Goal: Transaction & Acquisition: Download file/media

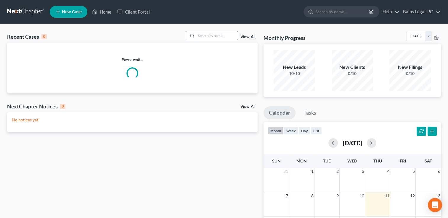
click at [223, 33] on input "search" at bounding box center [216, 35] width 41 height 9
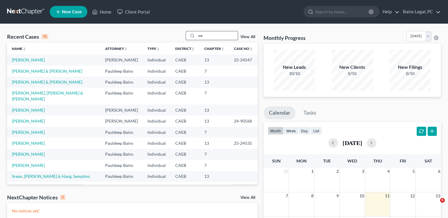
type input "w"
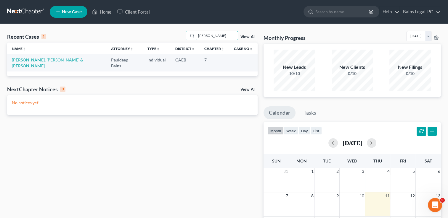
type input "[PERSON_NAME]"
click at [52, 59] on link "[PERSON_NAME], [PERSON_NAME] & [PERSON_NAME]" at bounding box center [47, 62] width 71 height 11
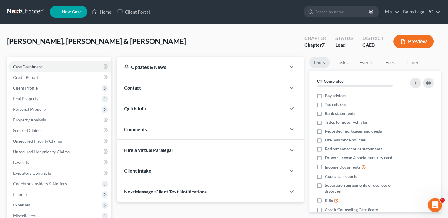
click at [112, 43] on div "[PERSON_NAME], [PERSON_NAME] & [PERSON_NAME] Upgraded Chapter Chapter 7 Status …" at bounding box center [223, 44] width 433 height 26
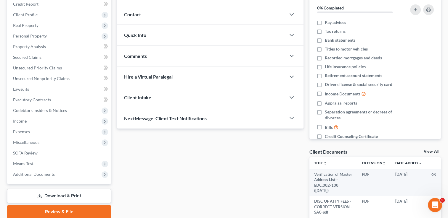
scroll to position [83, 0]
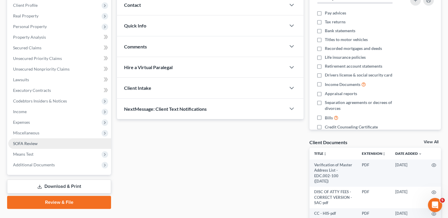
click at [46, 141] on link "SOFA Review" at bounding box center [59, 143] width 103 height 11
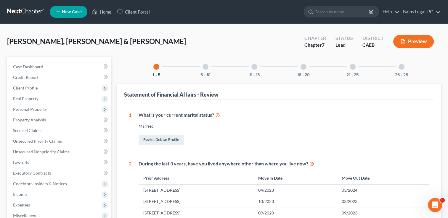
click at [205, 69] on div at bounding box center [205, 67] width 6 height 6
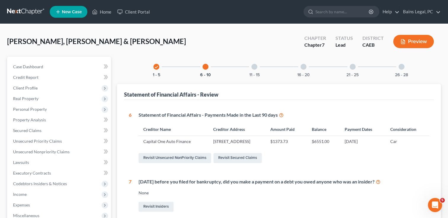
click at [253, 69] on div "11 - 15" at bounding box center [254, 67] width 20 height 20
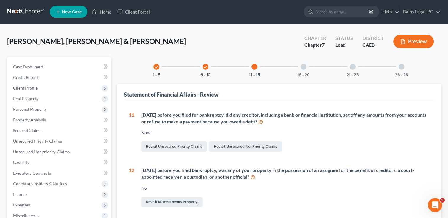
click at [300, 67] on div "16 - 20" at bounding box center [303, 67] width 20 height 20
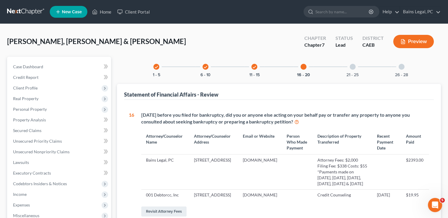
click at [349, 67] on div "21 - 25" at bounding box center [352, 67] width 20 height 20
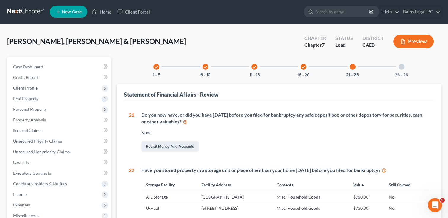
click at [207, 66] on div "check" at bounding box center [205, 67] width 6 height 6
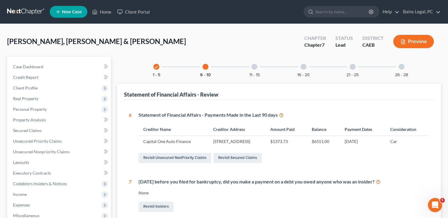
click at [252, 61] on div "11 - 15" at bounding box center [254, 67] width 20 height 20
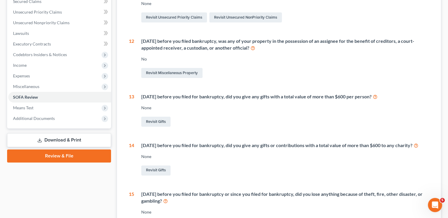
scroll to position [130, 0]
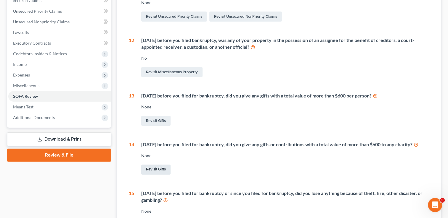
click at [154, 173] on link "Revisit Gifts" at bounding box center [155, 170] width 29 height 10
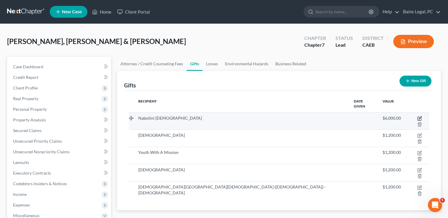
click at [417, 116] on icon "button" at bounding box center [419, 118] width 5 height 5
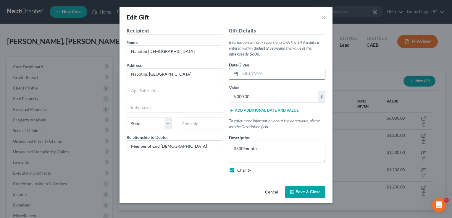
click at [307, 71] on input "text" at bounding box center [282, 73] width 85 height 11
click at [267, 72] on input "text" at bounding box center [282, 73] width 85 height 11
type input "0"
type input "10/2023"
click at [267, 151] on textarea "$500/month" at bounding box center [277, 152] width 96 height 22
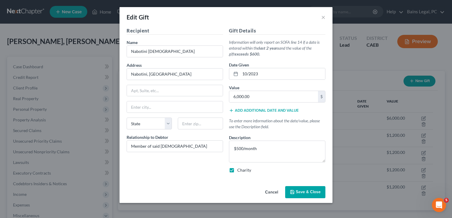
click at [309, 195] on button "Save & Close" at bounding box center [305, 192] width 40 height 12
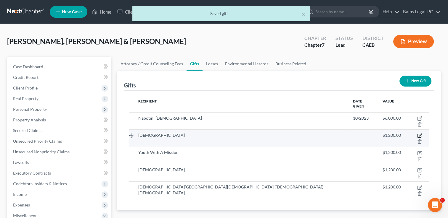
click at [417, 133] on icon "button" at bounding box center [419, 135] width 5 height 5
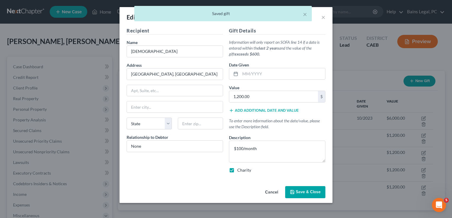
click at [262, 67] on div "Date Given" at bounding box center [277, 71] width 96 height 18
click at [262, 72] on input "1" at bounding box center [282, 73] width 85 height 11
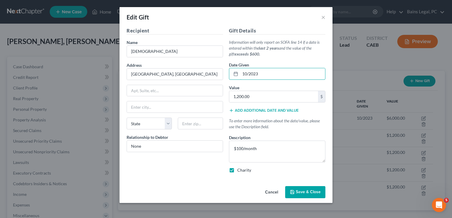
type input "10/2023"
click at [280, 58] on div "Gift Details Information will only report on SOFA line 14 if a date is entered …" at bounding box center [277, 102] width 102 height 151
click at [307, 191] on span "Save & Close" at bounding box center [308, 192] width 25 height 5
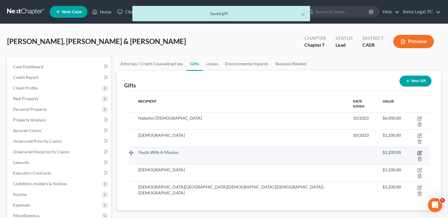
click at [417, 151] on icon "button" at bounding box center [419, 153] width 5 height 5
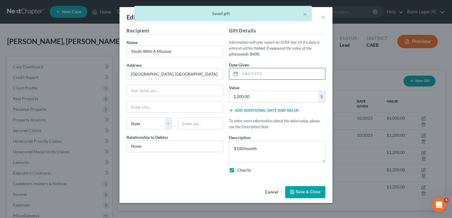
click at [258, 69] on input "text" at bounding box center [282, 73] width 85 height 11
type input "10/2023"
click at [287, 57] on div "Gift Details Information will only report on SOFA line 14 if a date is entered …" at bounding box center [277, 102] width 102 height 151
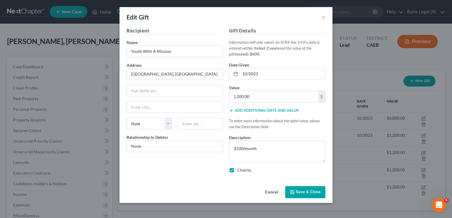
click at [312, 191] on span "Save & Close" at bounding box center [308, 192] width 25 height 5
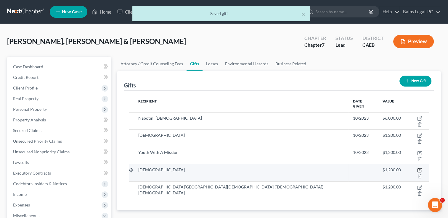
click at [417, 169] on icon "button" at bounding box center [419, 171] width 4 height 4
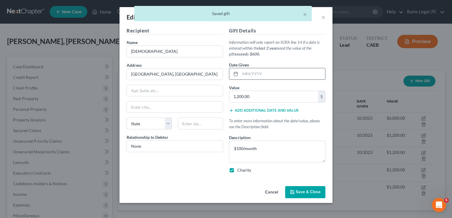
click at [271, 72] on input "text" at bounding box center [282, 73] width 85 height 11
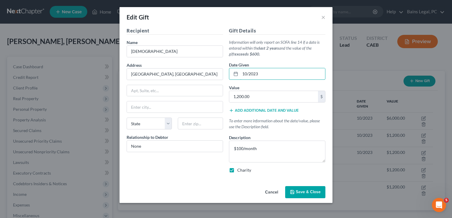
type input "10/2023"
click at [305, 196] on button "Save & Close" at bounding box center [305, 192] width 40 height 12
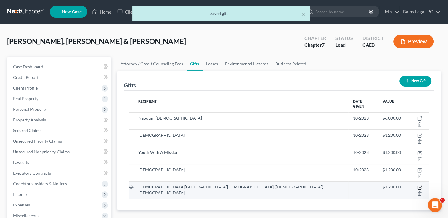
click at [418, 186] on icon "button" at bounding box center [419, 187] width 3 height 3
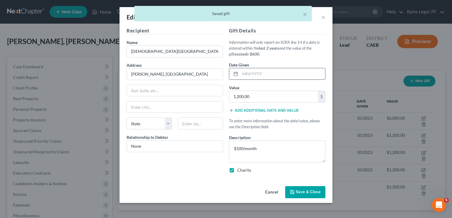
click at [275, 69] on input "text" at bounding box center [282, 73] width 85 height 11
type input "10/2023"
click at [295, 194] on button "Save & Close" at bounding box center [305, 192] width 40 height 12
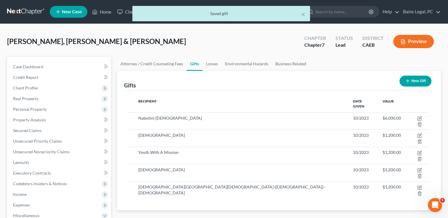
click at [295, 194] on div "Attorney / Credit Counseling Fees Gifts Losses Environmental Hazards Business R…" at bounding box center [279, 201] width 330 height 288
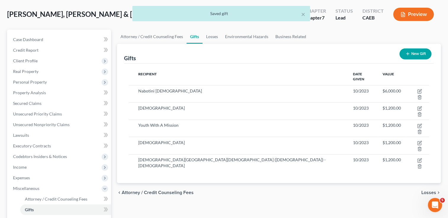
scroll to position [12, 0]
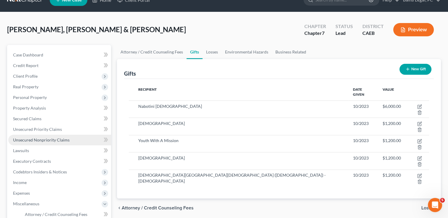
click at [60, 139] on span "Unsecured Nonpriority Claims" at bounding box center [41, 140] width 57 height 5
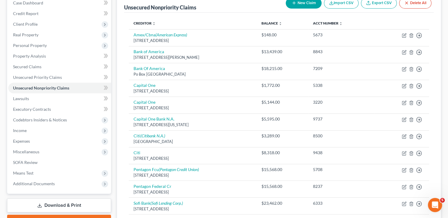
scroll to position [140, 0]
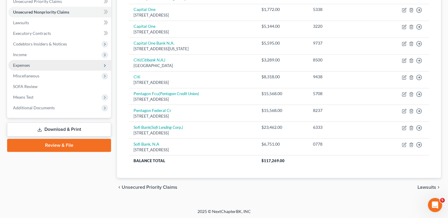
click at [34, 63] on span "Expenses" at bounding box center [59, 65] width 103 height 11
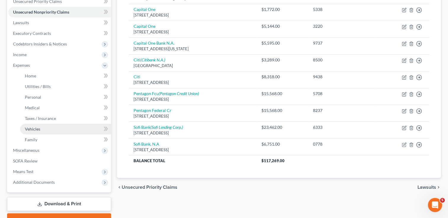
click at [39, 124] on link "Vehicles" at bounding box center [65, 129] width 91 height 11
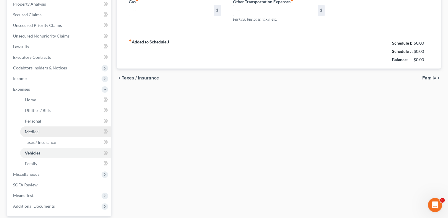
scroll to position [5, 0]
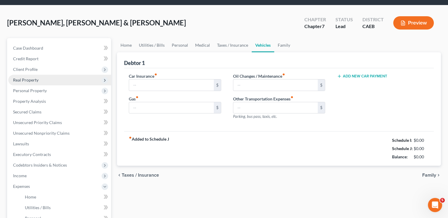
type input "157.63"
type input "250.00"
type input "150.00"
type input "0.00"
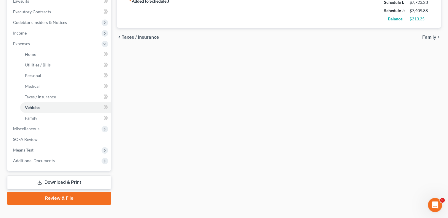
scroll to position [170, 0]
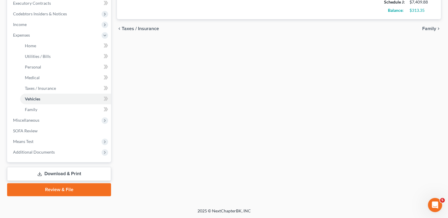
click at [51, 175] on link "Download & Print" at bounding box center [59, 174] width 104 height 14
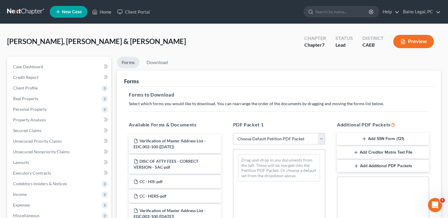
click at [274, 138] on select "Choose Default Petition PDF Packet Complete Bankruptcy Petition (all forms and …" at bounding box center [279, 139] width 92 height 12
select select "0"
click at [233, 133] on select "Choose Default Petition PDF Packet Complete Bankruptcy Petition (all forms and …" at bounding box center [279, 139] width 92 height 12
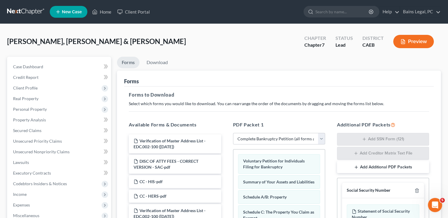
click at [238, 112] on div "Forms to Download Select which forms you would like to download. You can rearra…" at bounding box center [278, 206] width 309 height 238
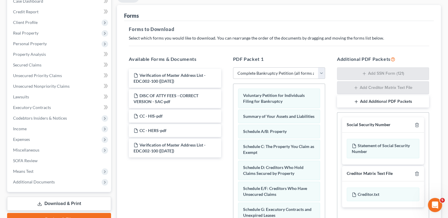
scroll to position [71, 0]
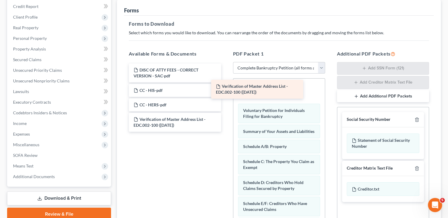
drag, startPoint x: 187, startPoint y: 71, endPoint x: 269, endPoint y: 88, distance: 84.0
click at [225, 88] on div "Verification of Master Address List - EDC.002-100 ([DATE]) Verification of Mast…" at bounding box center [174, 98] width 101 height 68
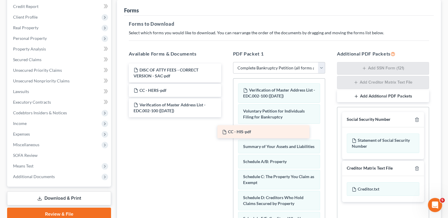
drag, startPoint x: 183, startPoint y: 91, endPoint x: 271, endPoint y: 133, distance: 97.9
click at [225, 117] on div "CC - HIS-pdf DISC OF ATTY FEES - CORRECT VERSION - SAC-pdf CC - HIS-pdf CC - HE…" at bounding box center [174, 91] width 101 height 54
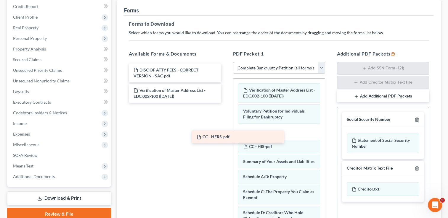
drag, startPoint x: 195, startPoint y: 90, endPoint x: 258, endPoint y: 137, distance: 78.6
click at [225, 103] on div "CC - HERS-pdf DISC OF ATTY FEES - CORRECT VERSION - SAC-pdf CC - HERS-pdf Verif…" at bounding box center [174, 83] width 101 height 39
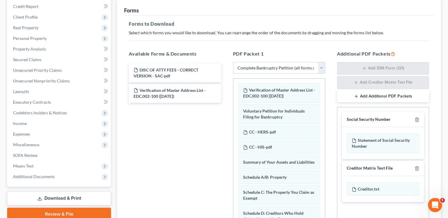
click at [325, 34] on p "Select which forms you would like to download. You can rearrange the order of t…" at bounding box center [279, 33] width 300 height 6
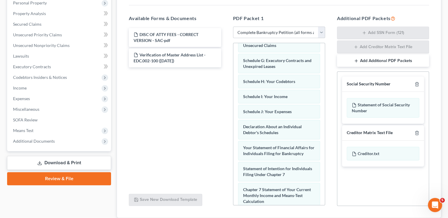
scroll to position [277, 0]
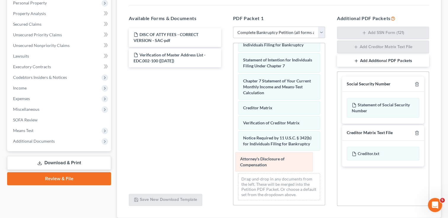
drag, startPoint x: 265, startPoint y: 156, endPoint x: 195, endPoint y: 135, distance: 73.0
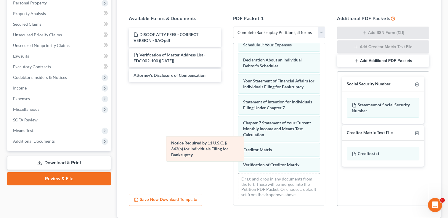
scroll to position [230, 0]
drag, startPoint x: 252, startPoint y: 158, endPoint x: 175, endPoint y: 144, distance: 78.6
click at [233, 144] on div "Notice Required by 11 U.S.C. § 342(b) for Individuals Filing for Bankruptcy Ver…" at bounding box center [278, 11] width 91 height 388
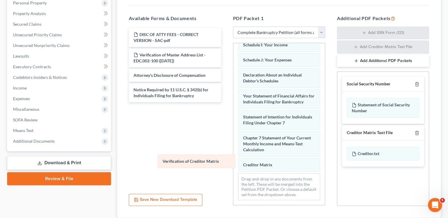
scroll to position [215, 0]
drag, startPoint x: 252, startPoint y: 166, endPoint x: 165, endPoint y: 158, distance: 87.7
click at [233, 158] on div "Verification of Creditor Matrix Verification of Master Address List - EDC.002-1…" at bounding box center [278, 18] width 91 height 373
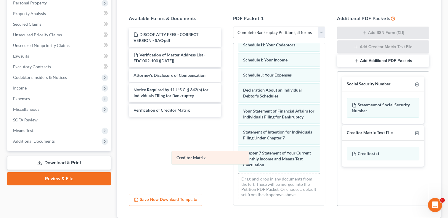
scroll to position [200, 0]
drag, startPoint x: 253, startPoint y: 164, endPoint x: 181, endPoint y: 154, distance: 72.6
click at [233, 154] on div "Creditor Matrix Verification of Master Address List - EDC.002-100 ([DATE]) Volu…" at bounding box center [278, 26] width 91 height 358
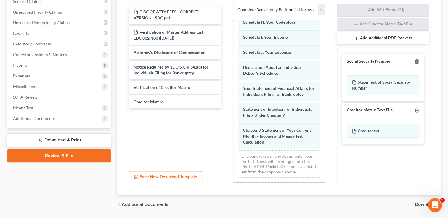
scroll to position [147, 0]
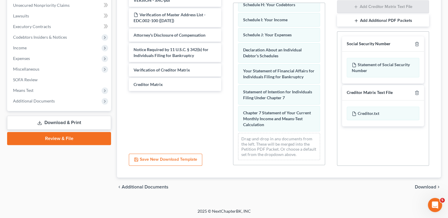
click at [428, 185] on span "Download" at bounding box center [425, 187] width 21 height 5
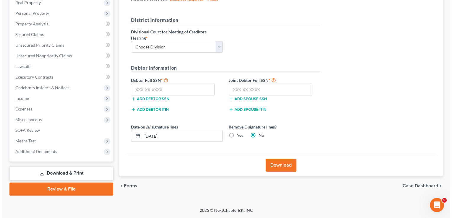
scroll to position [96, 0]
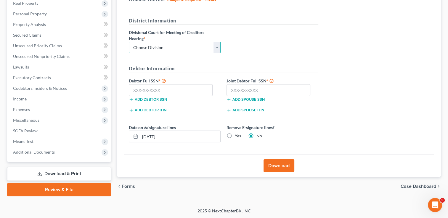
click at [180, 52] on select "Choose Division Fresno Modesto [GEOGRAPHIC_DATA]" at bounding box center [175, 48] width 92 height 12
select select "2"
click at [129, 42] on select "Choose Division Fresno Modesto [GEOGRAPHIC_DATA]" at bounding box center [175, 48] width 92 height 12
click at [172, 88] on input "text" at bounding box center [171, 90] width 84 height 12
type input "633-41-5751"
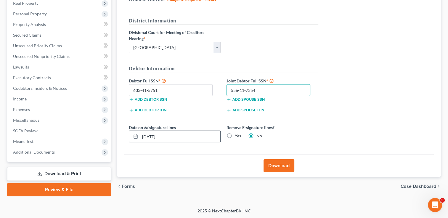
type input "556-11-7354"
drag, startPoint x: 179, startPoint y: 131, endPoint x: 128, endPoint y: 142, distance: 52.4
click at [128, 142] on div "Date on /s/ signature lines [DATE] Remove E-signature lines? Yes No" at bounding box center [223, 136] width 195 height 23
click at [235, 134] on label "Yes" at bounding box center [238, 136] width 6 height 6
click at [237, 134] on input "Yes" at bounding box center [239, 135] width 4 height 4
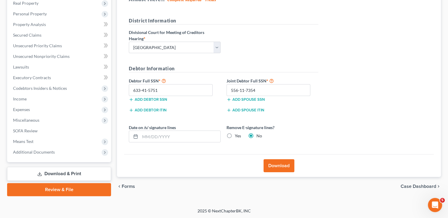
radio input "true"
radio input "false"
click at [276, 162] on button "Download" at bounding box center [278, 165] width 31 height 13
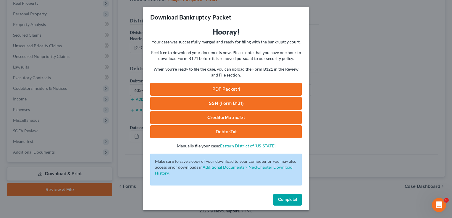
click at [224, 89] on link "PDF Packet 1" at bounding box center [225, 89] width 151 height 13
click at [255, 105] on link "SSN (Form B121)" at bounding box center [225, 103] width 151 height 13
